Goal: Information Seeking & Learning: Learn about a topic

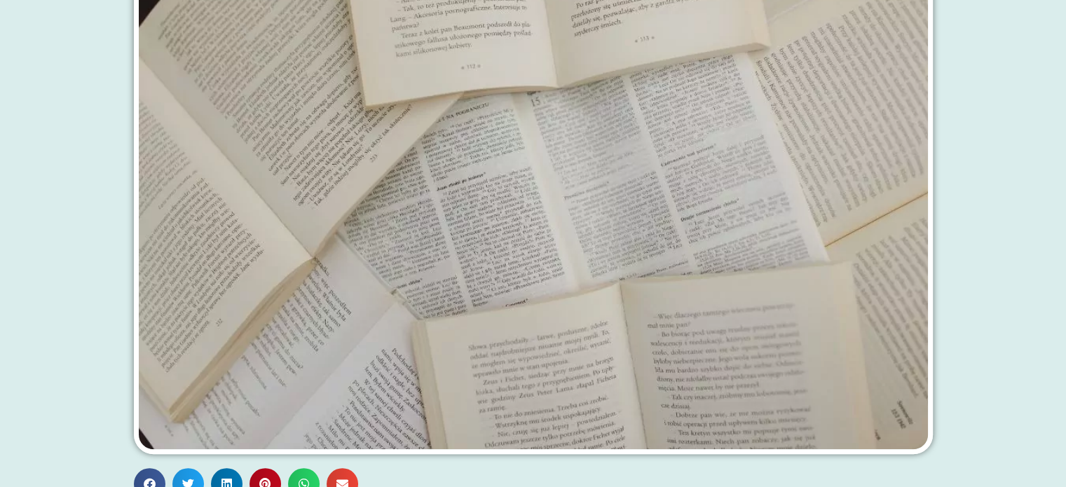
scroll to position [252, 0]
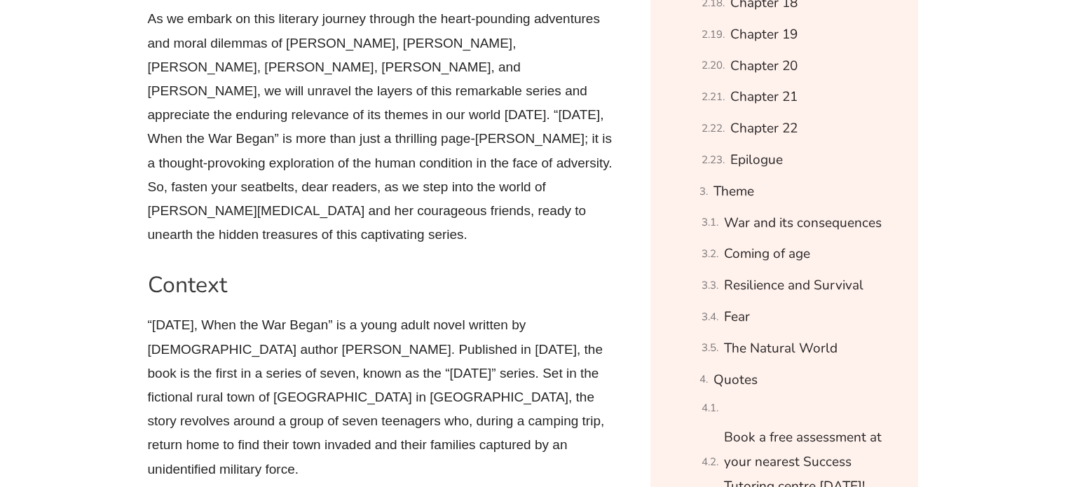
scroll to position [1455, 0]
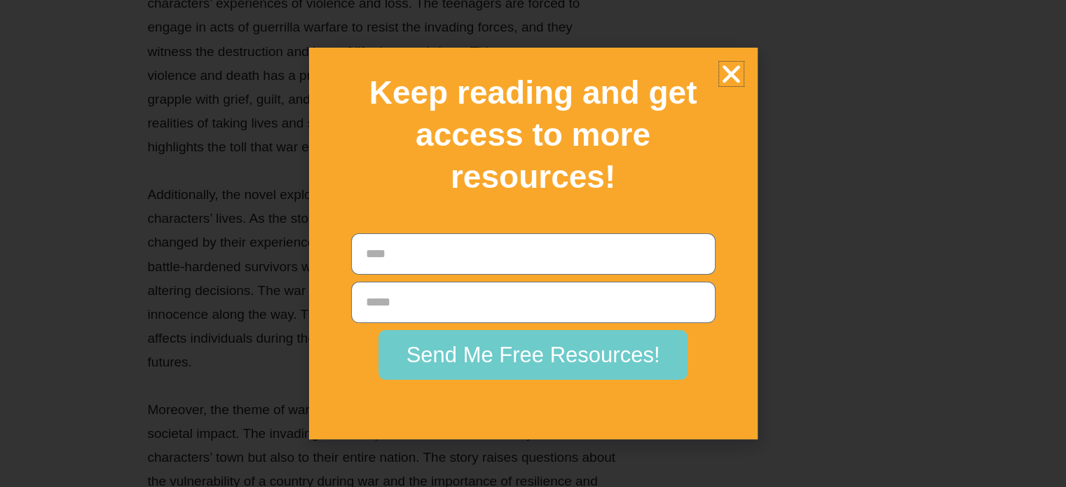
scroll to position [15987, 0]
click at [726, 67] on icon "Close" at bounding box center [731, 74] width 25 height 25
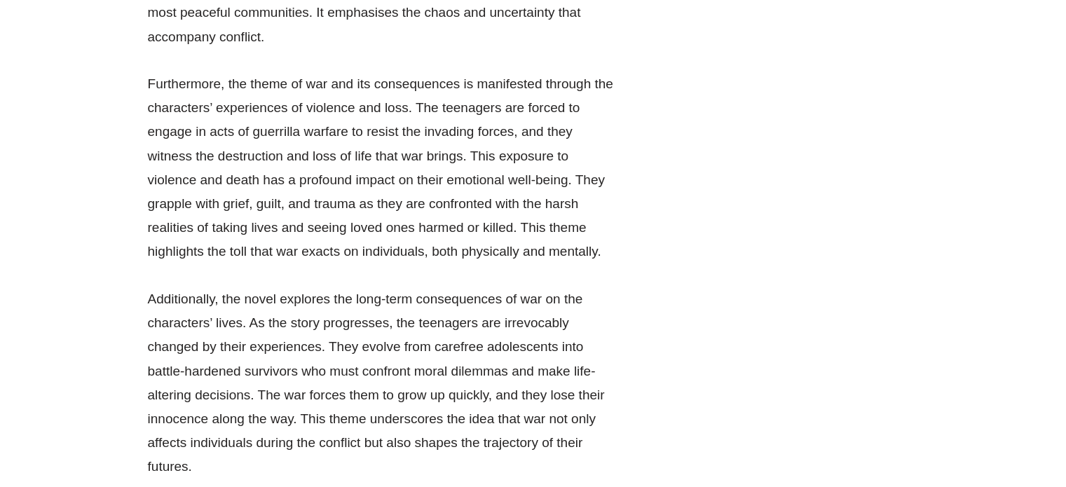
scroll to position [15817, 0]
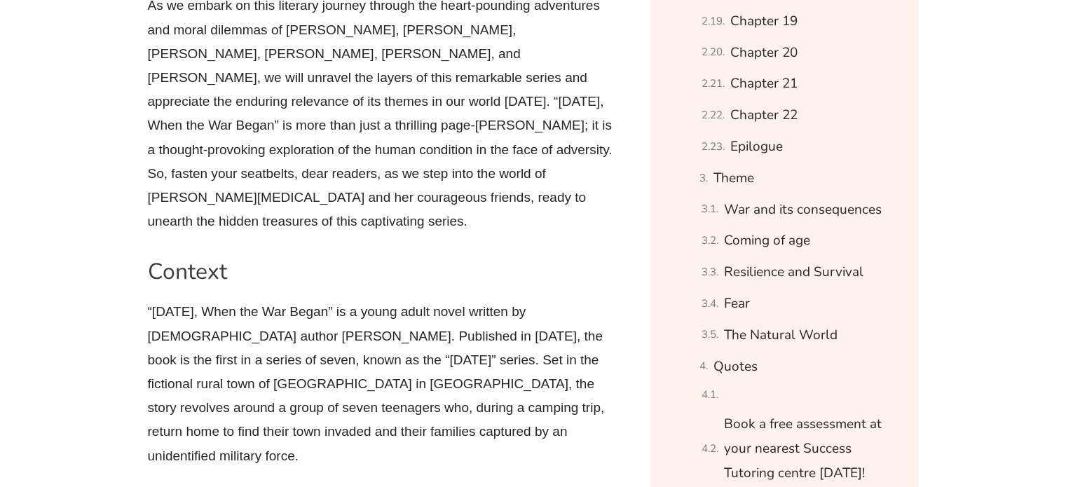
scroll to position [1455, 0]
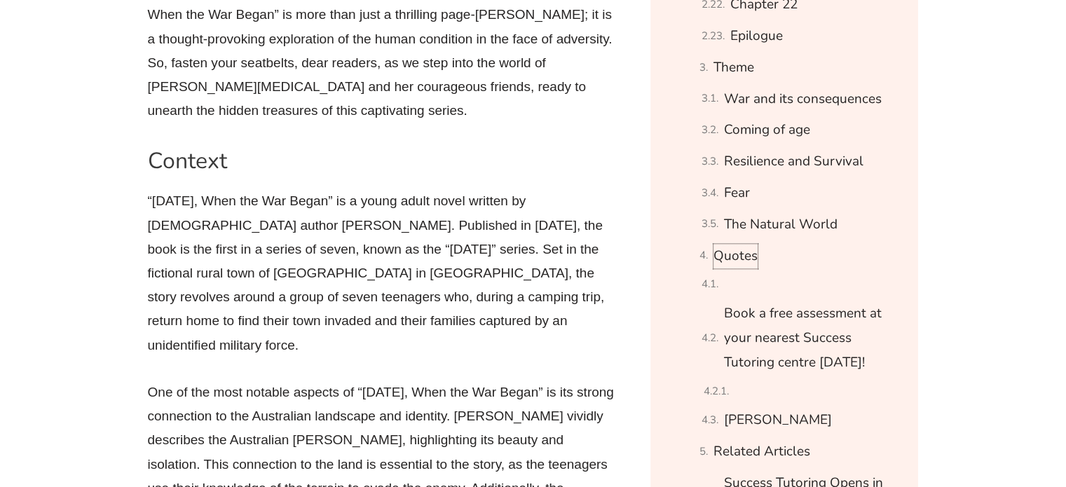
scroll to position [1568, 0]
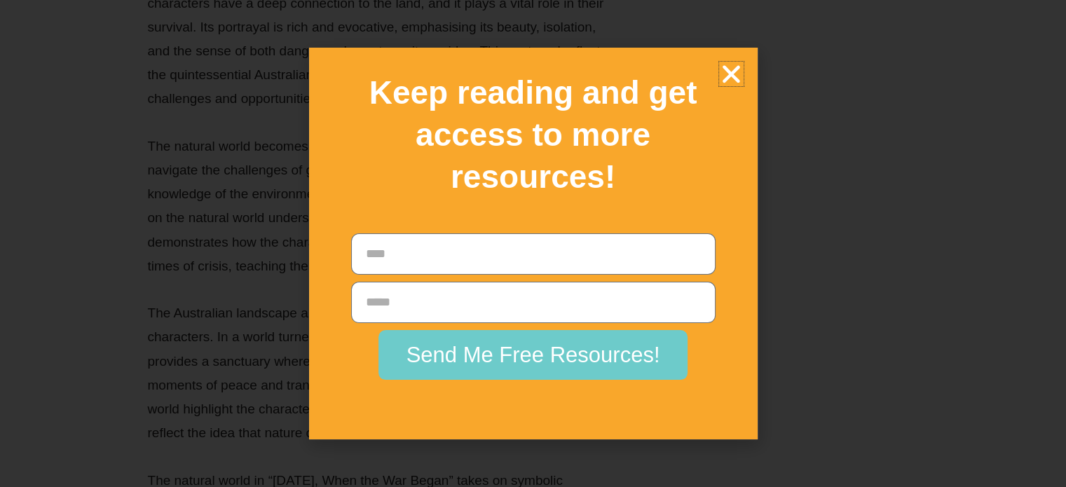
scroll to position [22826, 0]
click at [734, 72] on icon "Close" at bounding box center [731, 74] width 25 height 25
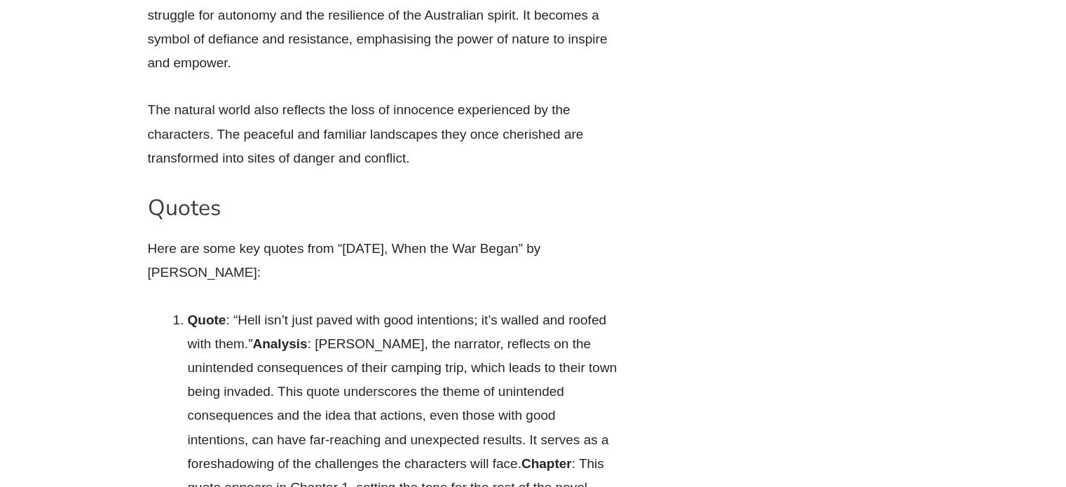
scroll to position [23363, 0]
